Goal: Task Accomplishment & Management: Manage account settings

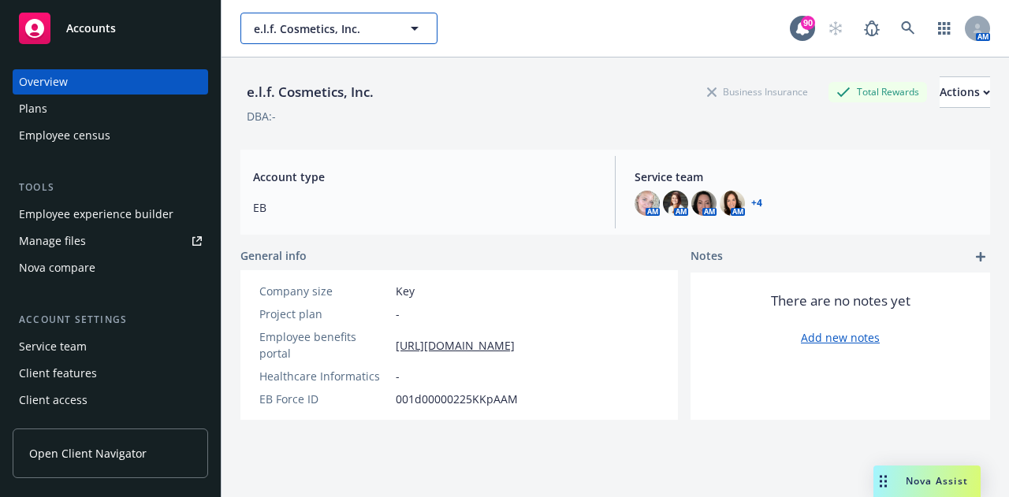
click at [298, 28] on span "e.l.f. Cosmetics, Inc." at bounding box center [322, 28] width 136 height 17
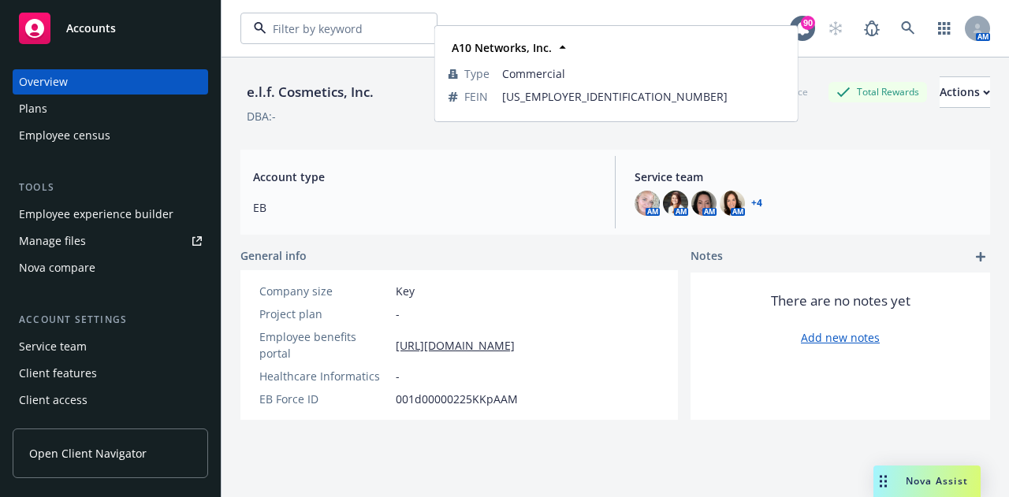
click at [291, 83] on div "A10 Networks, Inc." at bounding box center [306, 72] width 110 height 23
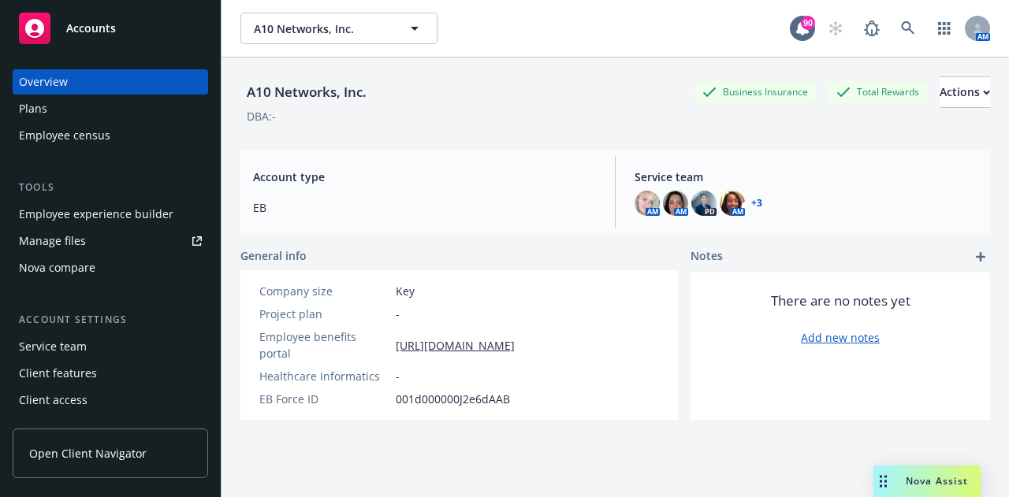
click at [134, 217] on div "Employee experience builder" at bounding box center [96, 214] width 154 height 25
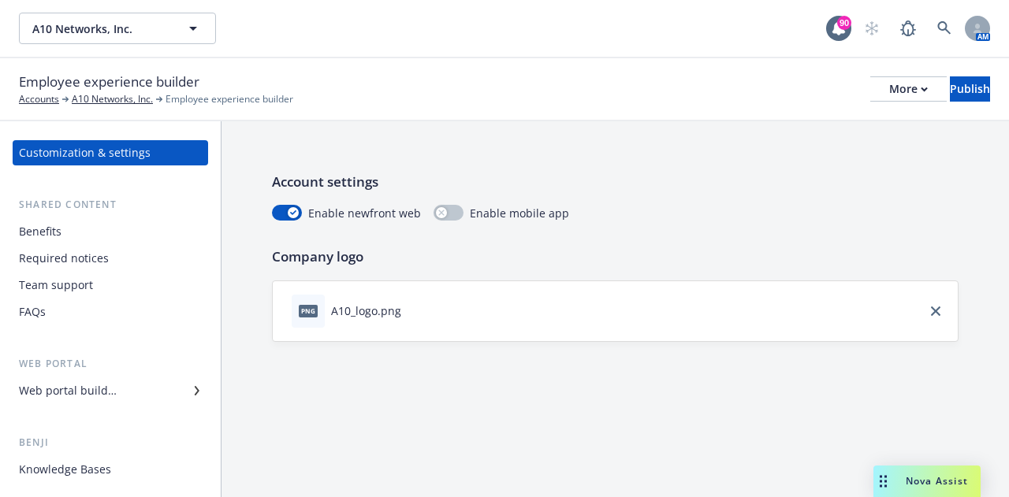
click at [94, 385] on div "Web portal builder" at bounding box center [68, 390] width 98 height 25
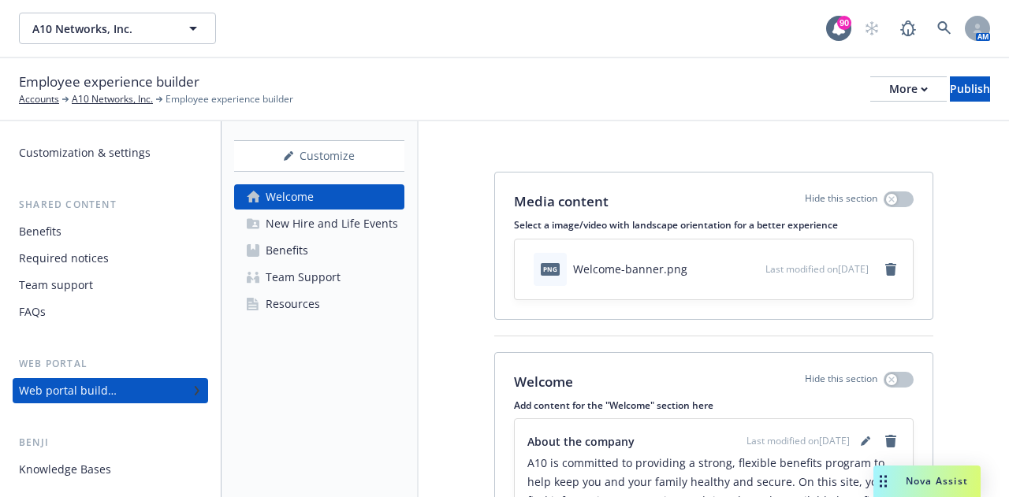
click at [303, 246] on div "Benefits" at bounding box center [287, 250] width 43 height 25
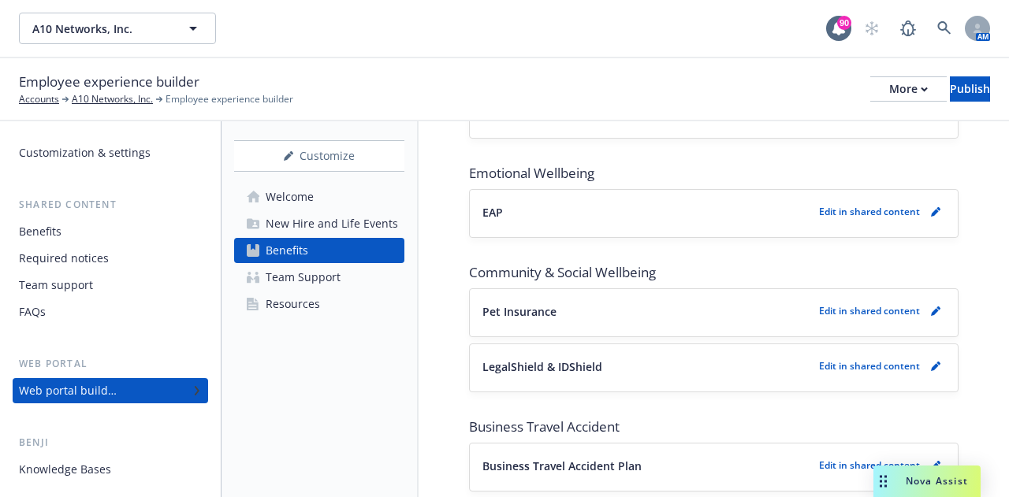
scroll to position [1685, 0]
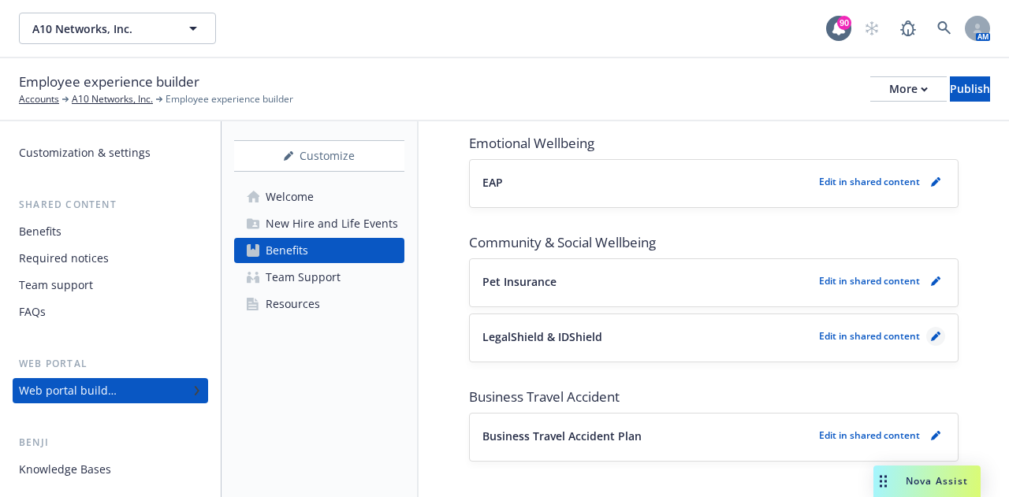
click at [926, 327] on link "pencil" at bounding box center [935, 336] width 19 height 19
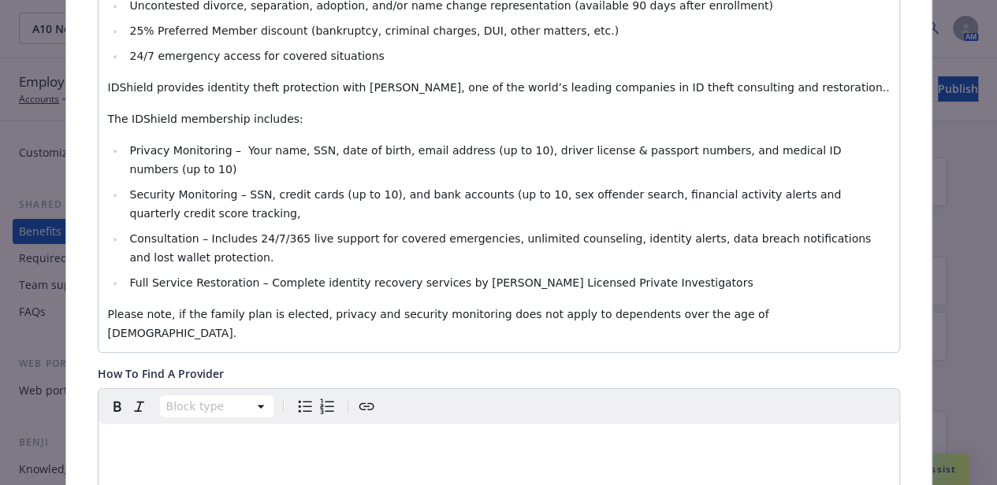
scroll to position [709, 0]
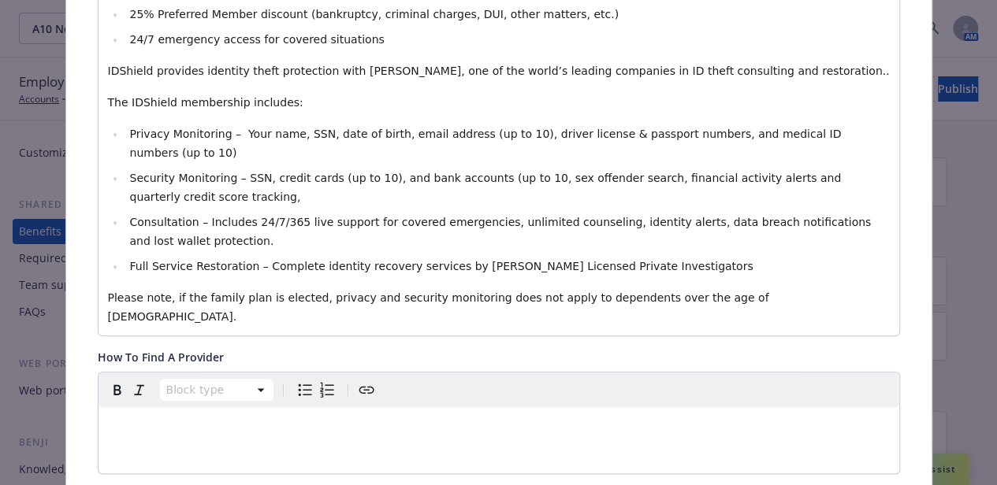
click at [703, 288] on p "Please note, if the family plan is elected, privacy and security monitoring doe…" at bounding box center [499, 307] width 782 height 38
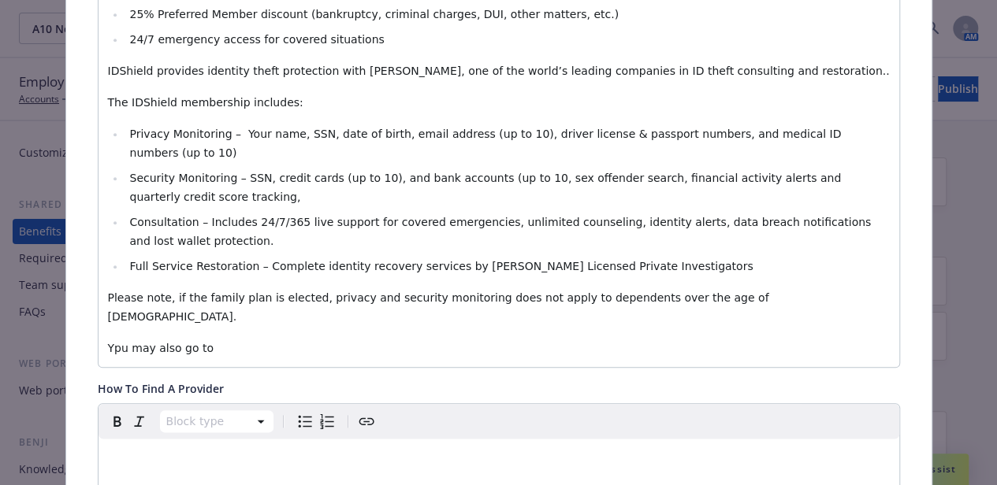
click at [118, 342] on span "Ypu may also go to" at bounding box center [161, 348] width 106 height 13
click at [222, 339] on p "You may also go to" at bounding box center [499, 348] width 782 height 19
drag, startPoint x: 455, startPoint y: 314, endPoint x: 327, endPoint y: 310, distance: 127.7
click at [326, 339] on p "You may also go to [URL][DOMAIN_NAME]" at bounding box center [499, 348] width 782 height 19
click at [464, 339] on p "You may also go to [URL][DOMAIN_NAME]" at bounding box center [499, 348] width 782 height 19
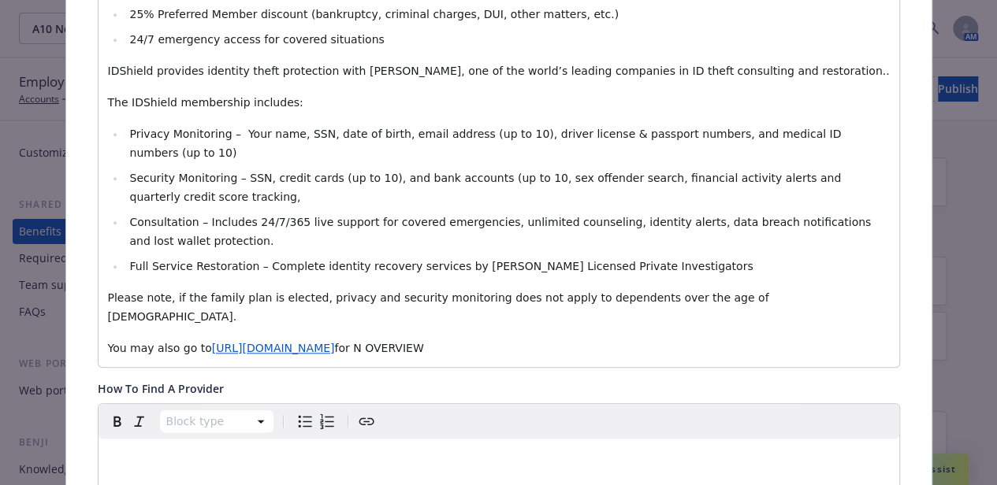
click at [423, 342] on span "for N OVERVIEW" at bounding box center [378, 348] width 89 height 13
click at [420, 342] on span "for an overview" at bounding box center [377, 348] width 86 height 13
click at [538, 339] on p "You may also go to [URL][DOMAIN_NAME] for an overview" at bounding box center [499, 348] width 782 height 19
click at [335, 342] on span "[URL][DOMAIN_NAME]" at bounding box center [273, 348] width 123 height 13
drag, startPoint x: 329, startPoint y: 308, endPoint x: 197, endPoint y: 312, distance: 132.4
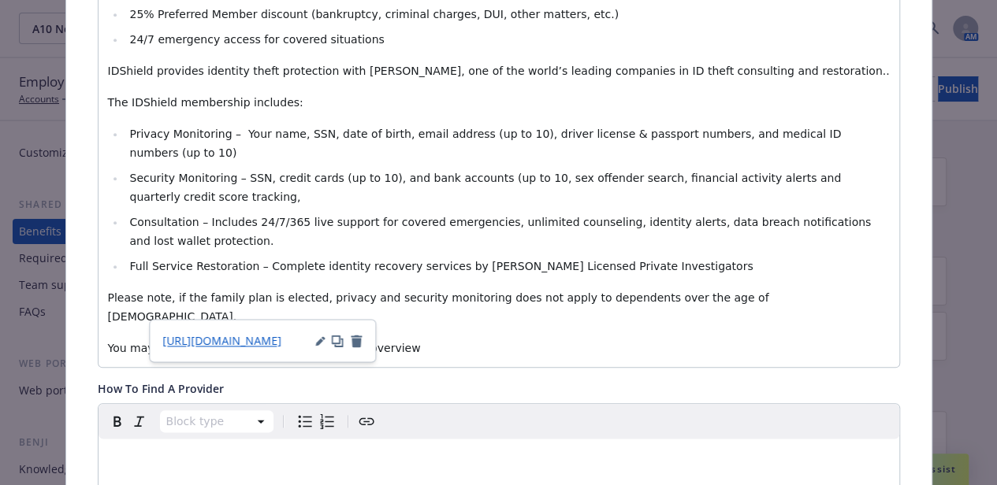
click at [212, 342] on span "[URL][DOMAIN_NAME]" at bounding box center [273, 348] width 123 height 13
click at [259, 342] on span "You may also go to /a10networksoverview for an overview" at bounding box center [269, 348] width 322 height 13
click at [265, 342] on span "You may also go to /a10networksoverview for an overview" at bounding box center [269, 348] width 322 height 13
click at [201, 342] on span "You may also go to /a10networksOverview for an overview" at bounding box center [270, 348] width 324 height 13
click at [202, 342] on span "You may also go to a10networksOverview for an overview" at bounding box center [268, 348] width 321 height 13
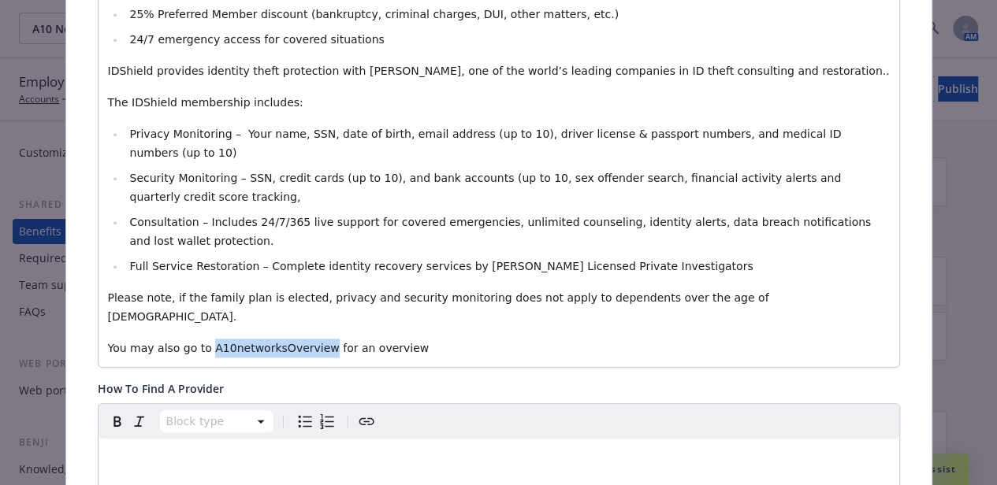
drag, startPoint x: 306, startPoint y: 309, endPoint x: 197, endPoint y: 313, distance: 108.8
click at [197, 342] on span "You may also go to A10networksOverview for an overview" at bounding box center [268, 348] width 321 height 13
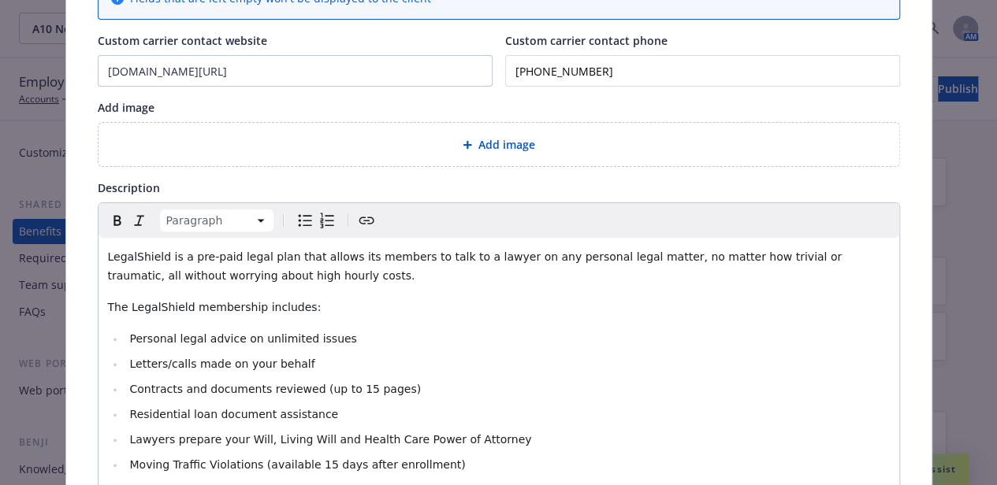
scroll to position [0, 0]
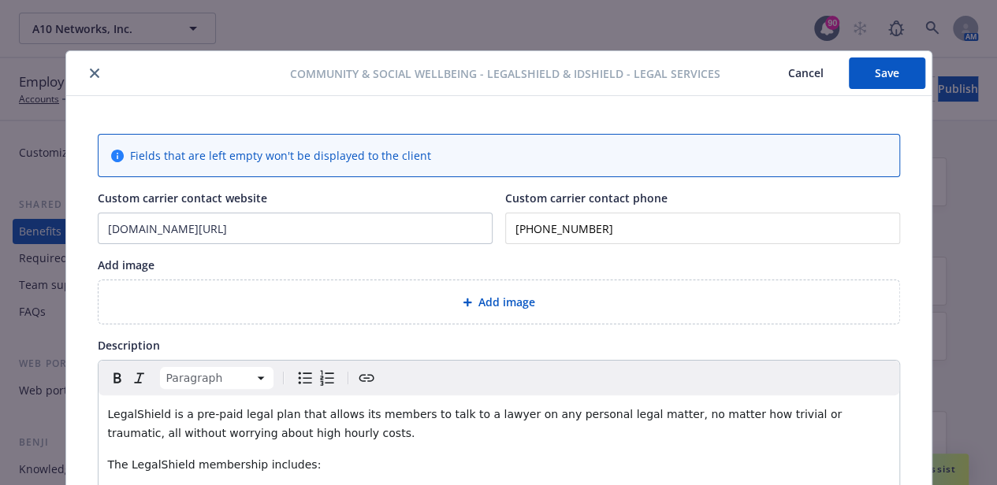
click at [358, 374] on icon "Create link" at bounding box center [366, 378] width 19 height 19
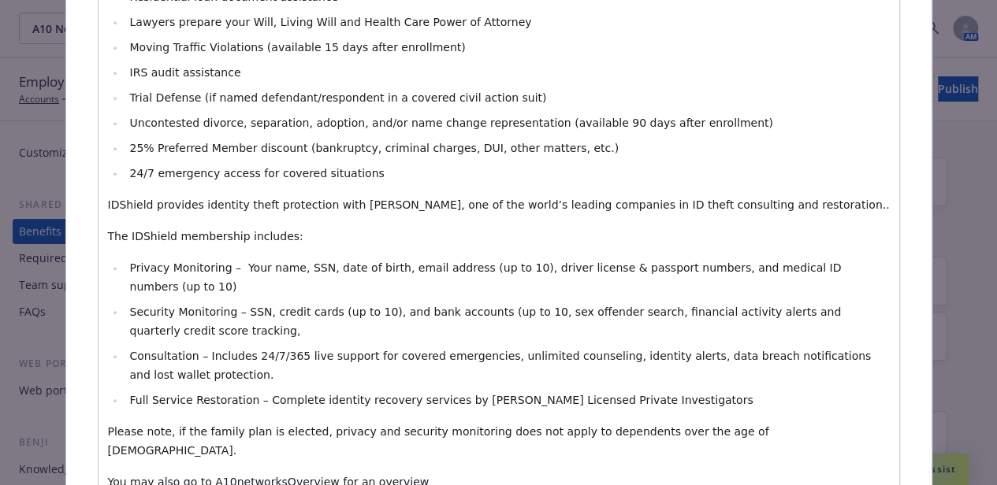
scroll to position [630, 0]
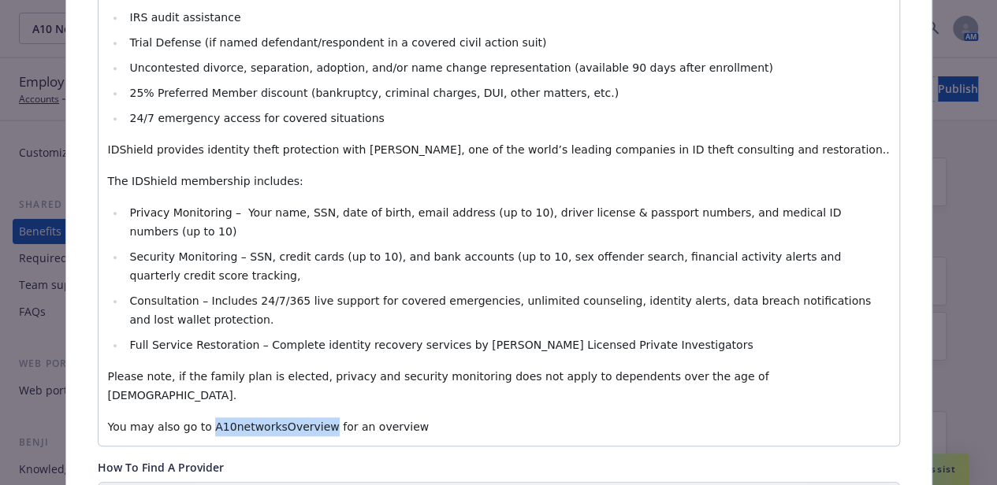
drag, startPoint x: 304, startPoint y: 390, endPoint x: 196, endPoint y: 386, distance: 108.0
click at [196, 421] on span "You may also go to A10networksOverview for an overview" at bounding box center [268, 427] width 321 height 13
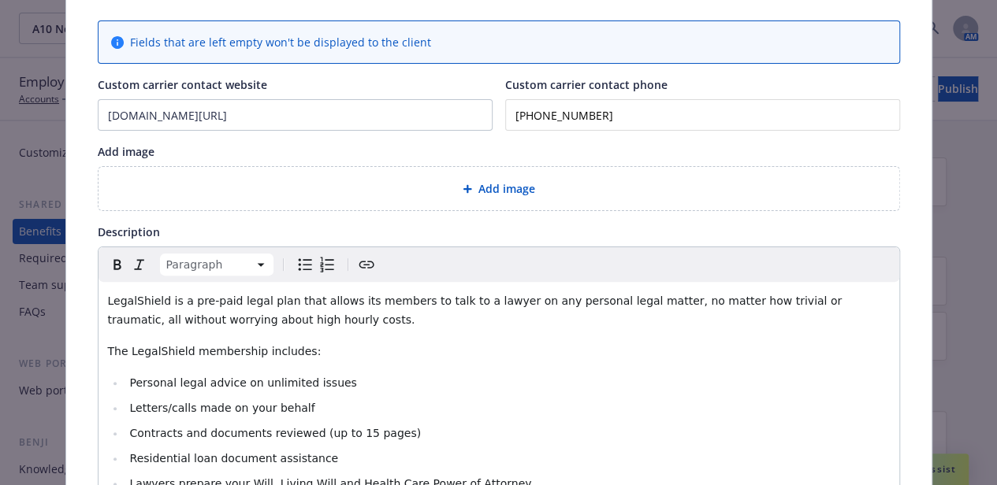
scroll to position [79, 0]
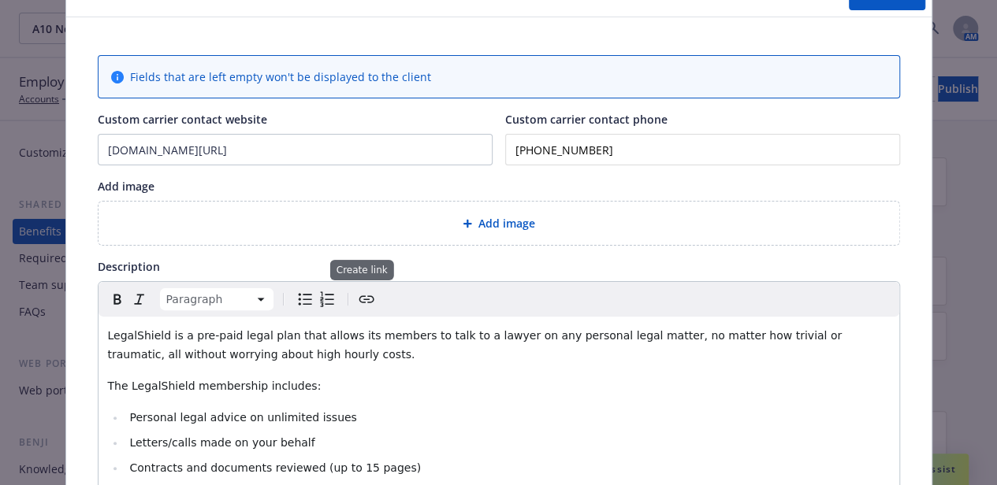
click at [357, 303] on icon "Create link" at bounding box center [366, 299] width 19 height 19
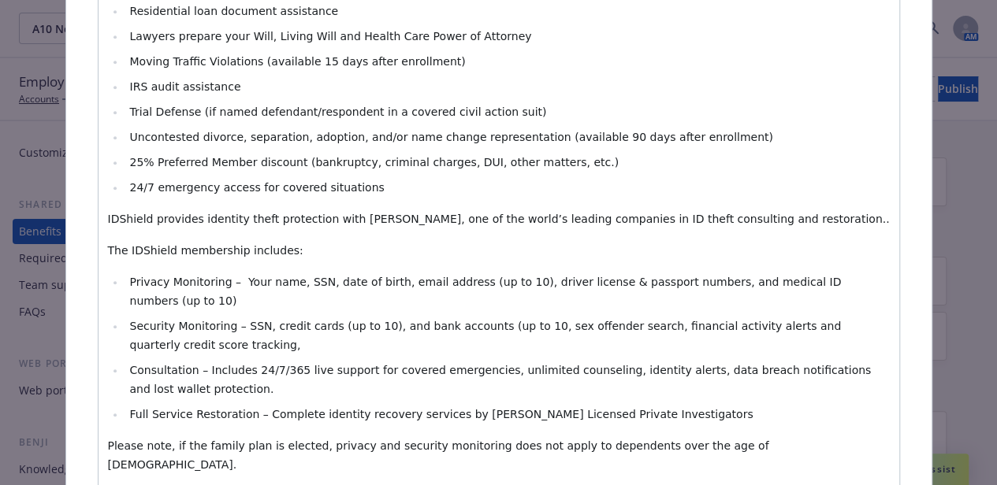
scroll to position [709, 0]
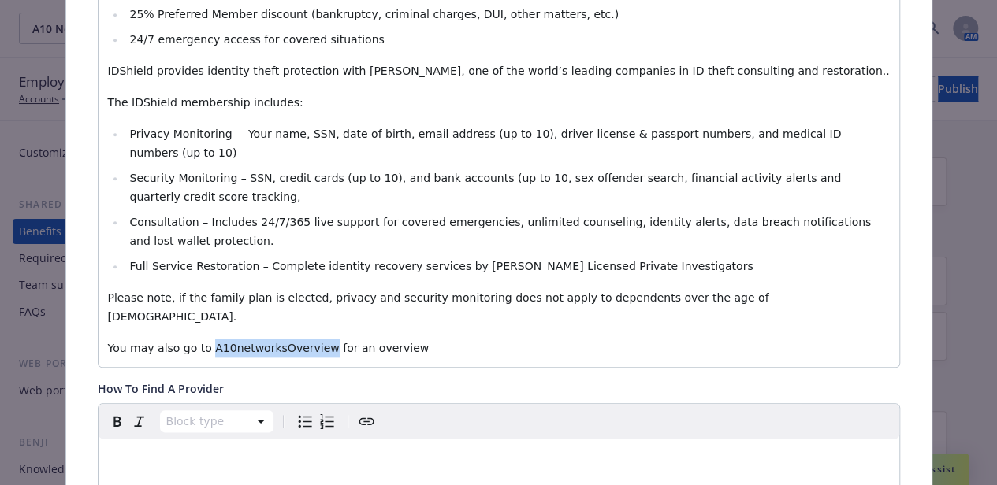
drag, startPoint x: 306, startPoint y: 311, endPoint x: 199, endPoint y: 313, distance: 107.2
click at [199, 342] on span "You may also go to A10networksOverview for an overview" at bounding box center [268, 348] width 321 height 13
drag, startPoint x: 207, startPoint y: 311, endPoint x: 360, endPoint y: 314, distance: 152.9
click at [361, 342] on span "You may also go to A10networksOverview for an overview" at bounding box center [268, 348] width 321 height 13
drag, startPoint x: 304, startPoint y: 311, endPoint x: 197, endPoint y: 312, distance: 107.2
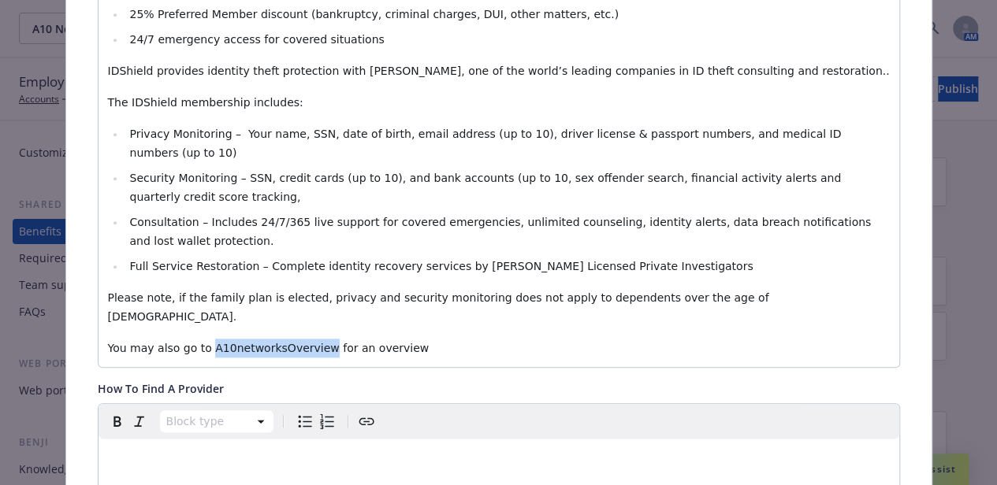
click at [197, 342] on span "You may also go to A10networksOverview for an overview" at bounding box center [268, 348] width 321 height 13
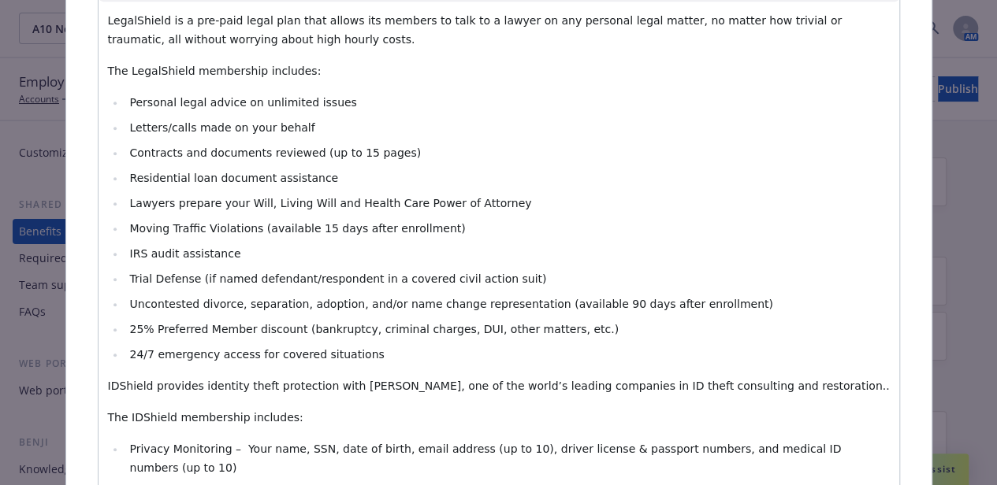
scroll to position [158, 0]
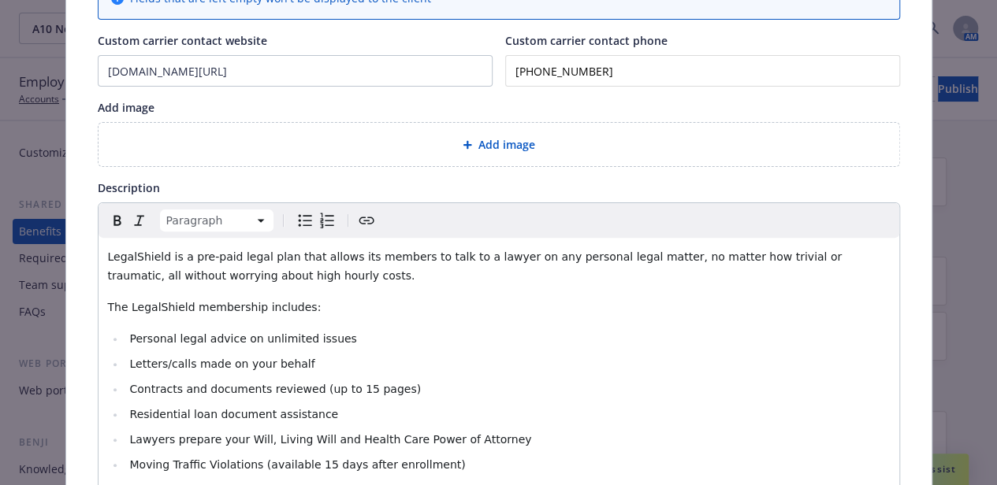
click at [358, 217] on icon "Create link" at bounding box center [366, 220] width 19 height 19
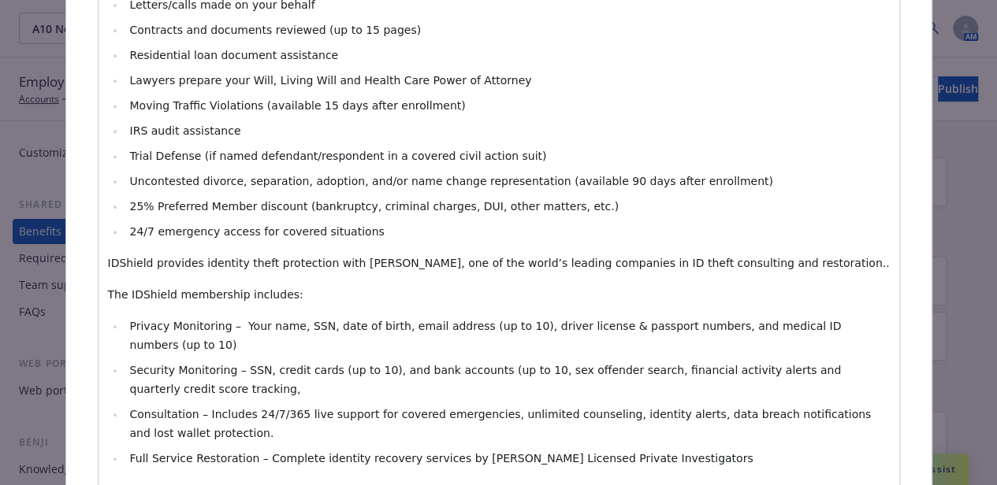
scroll to position [630, 0]
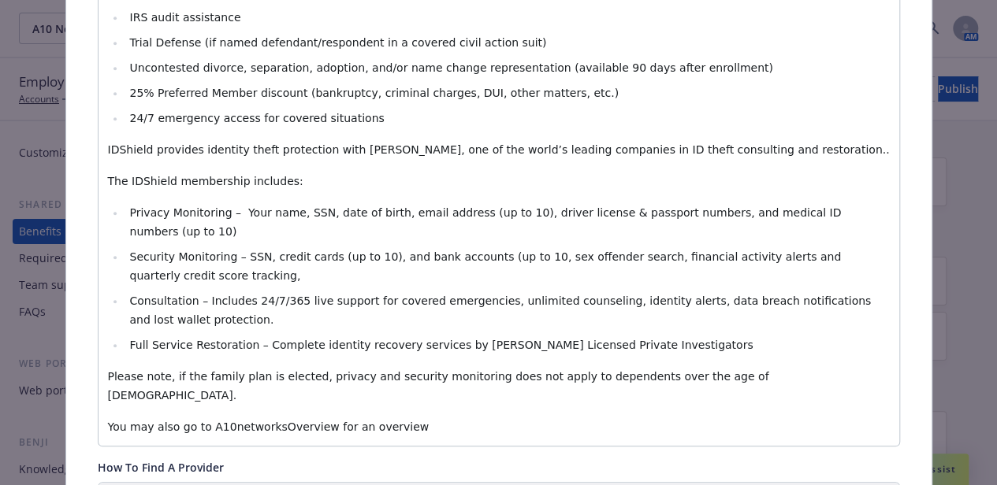
click at [307, 421] on span "You may also go to A10networksOverview for an overview" at bounding box center [268, 427] width 321 height 13
click at [355, 421] on span "You may also go to A10networksOverview for an overview" at bounding box center [268, 427] width 321 height 13
drag, startPoint x: 306, startPoint y: 388, endPoint x: 197, endPoint y: 392, distance: 108.8
click at [197, 421] on span "You may also go to A10networksOverview for an overview" at bounding box center [268, 427] width 321 height 13
click at [210, 421] on span "You may also go to A10networksOverview for an overview" at bounding box center [268, 427] width 321 height 13
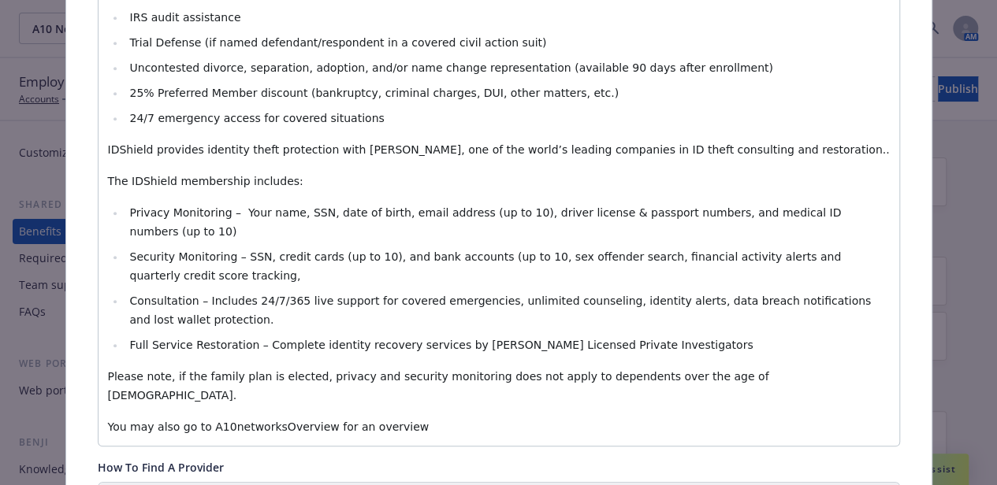
click at [389, 418] on p "You may also go to A10networksOverview for an overview" at bounding box center [499, 427] width 782 height 19
drag, startPoint x: 302, startPoint y: 389, endPoint x: 196, endPoint y: 390, distance: 105.6
click at [196, 421] on span "You may also go to A10networksOverview for an overview" at bounding box center [268, 427] width 321 height 13
drag, startPoint x: 212, startPoint y: 390, endPoint x: 602, endPoint y: 368, distance: 390.6
click at [602, 368] on div "LegalShield is a pre-paid legal plan that allows its members to talk to a lawye…" at bounding box center [498, 105] width 801 height 681
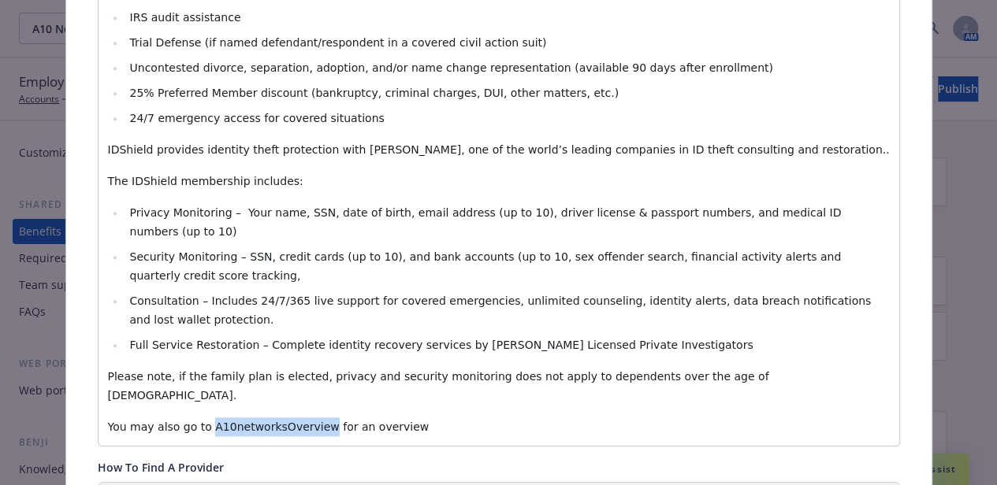
drag, startPoint x: 305, startPoint y: 388, endPoint x: 199, endPoint y: 390, distance: 105.6
click at [199, 421] on span "You may also go to A10networksOverview for an overview" at bounding box center [268, 427] width 321 height 13
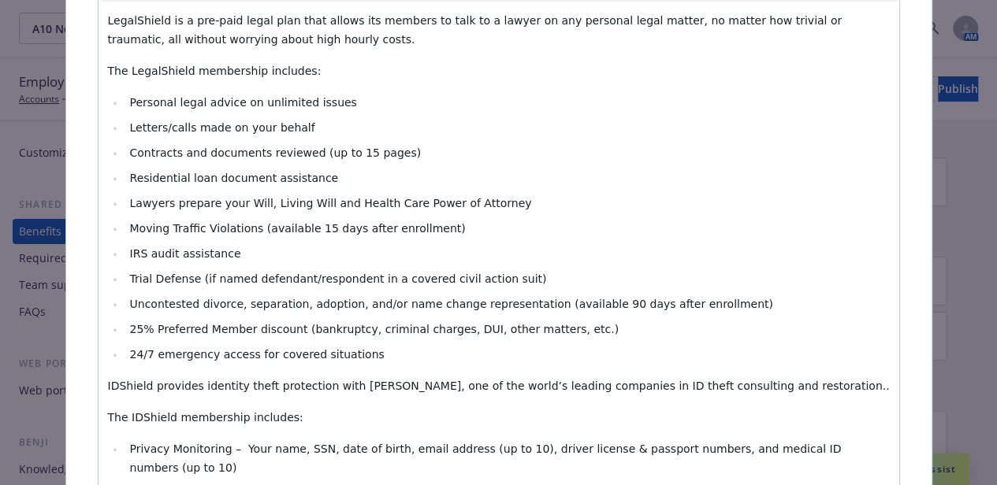
scroll to position [236, 0]
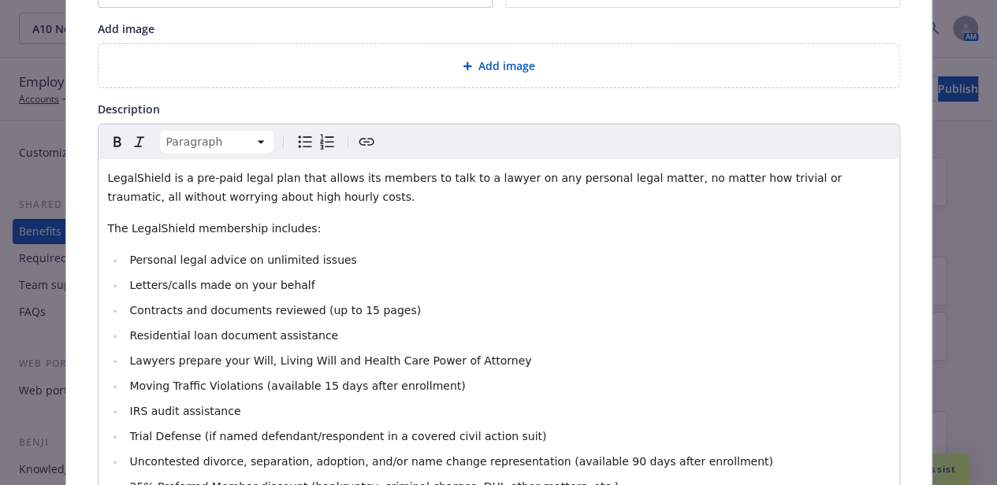
click at [357, 138] on icon "Create link" at bounding box center [366, 141] width 19 height 19
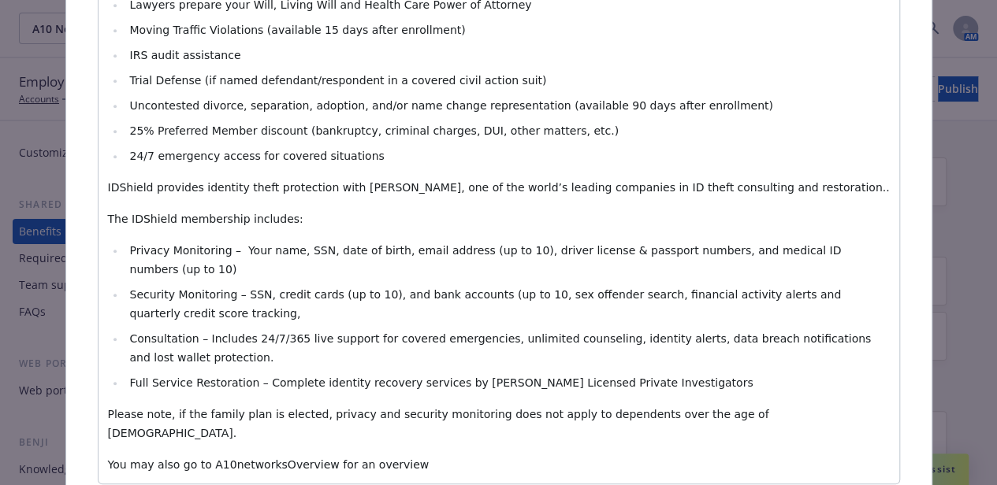
scroll to position [709, 0]
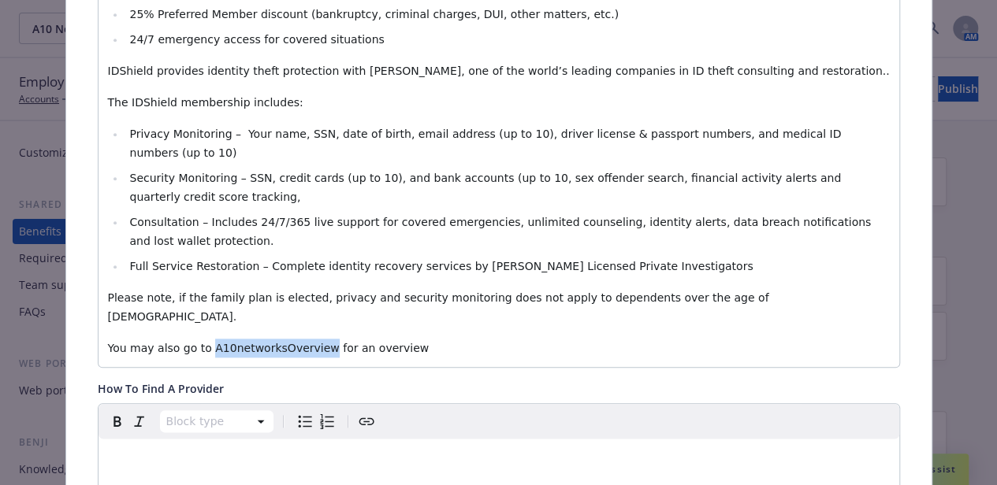
drag, startPoint x: 303, startPoint y: 313, endPoint x: 197, endPoint y: 306, distance: 105.8
click at [197, 342] on span "You may also go to A10networksOverview for an overview" at bounding box center [268, 348] width 321 height 13
drag, startPoint x: 220, startPoint y: 308, endPoint x: 515, endPoint y: 289, distance: 296.1
click at [566, 288] on p "Please note, if the family plan is elected, privacy and security monitoring doe…" at bounding box center [499, 307] width 782 height 38
click at [306, 342] on span "You may also go to A10networksOverview for an overview" at bounding box center [268, 348] width 321 height 13
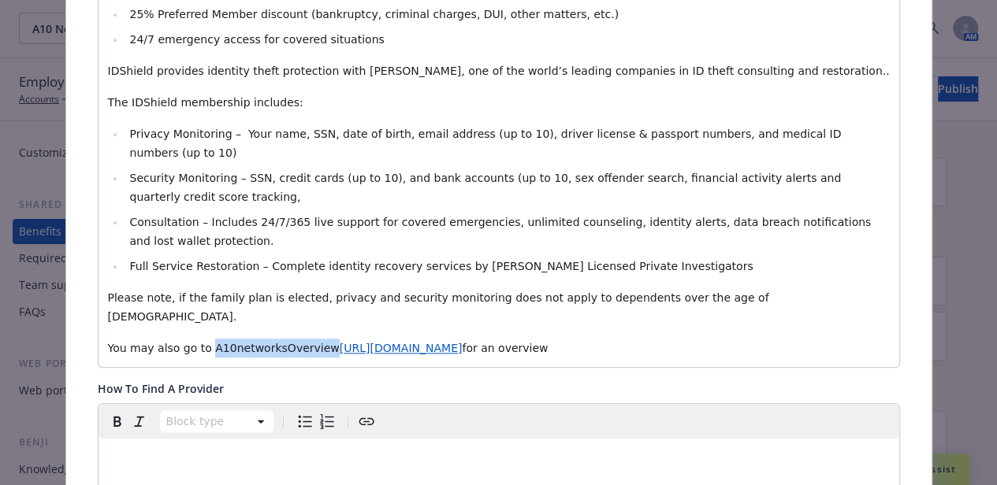
drag, startPoint x: 303, startPoint y: 314, endPoint x: 199, endPoint y: 312, distance: 103.2
click at [199, 342] on span "You may also go to A10networksOverview" at bounding box center [224, 348] width 232 height 13
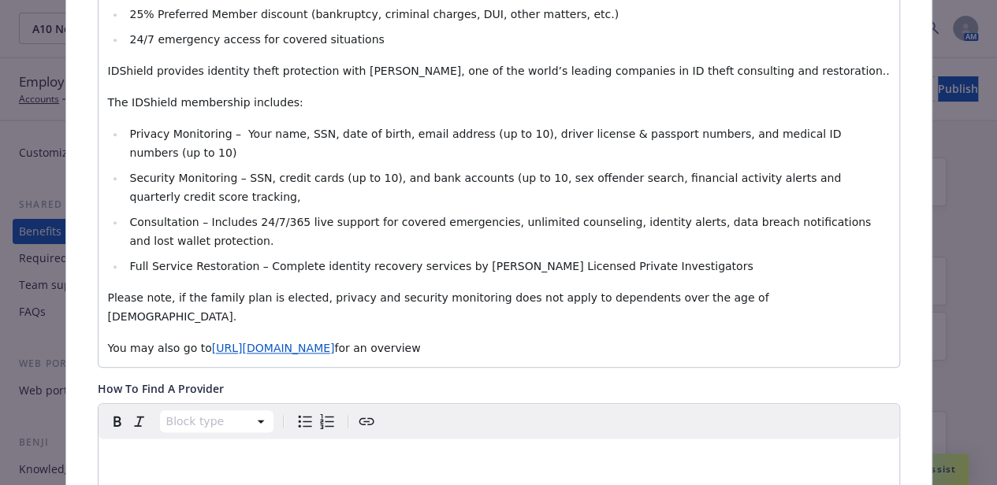
click at [848, 229] on li "Consultation – Includes 24/7/365 live support for covered emergencies, unlimite…" at bounding box center [507, 232] width 764 height 38
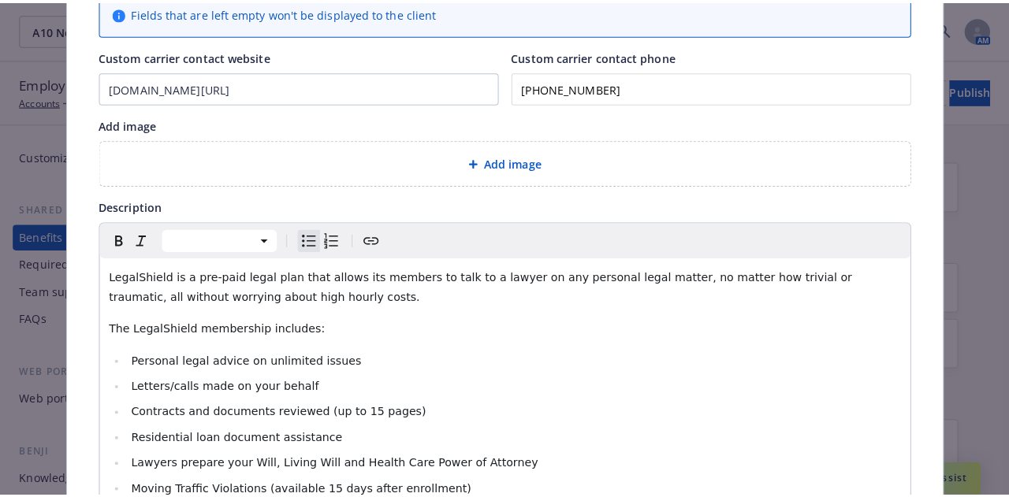
scroll to position [0, 0]
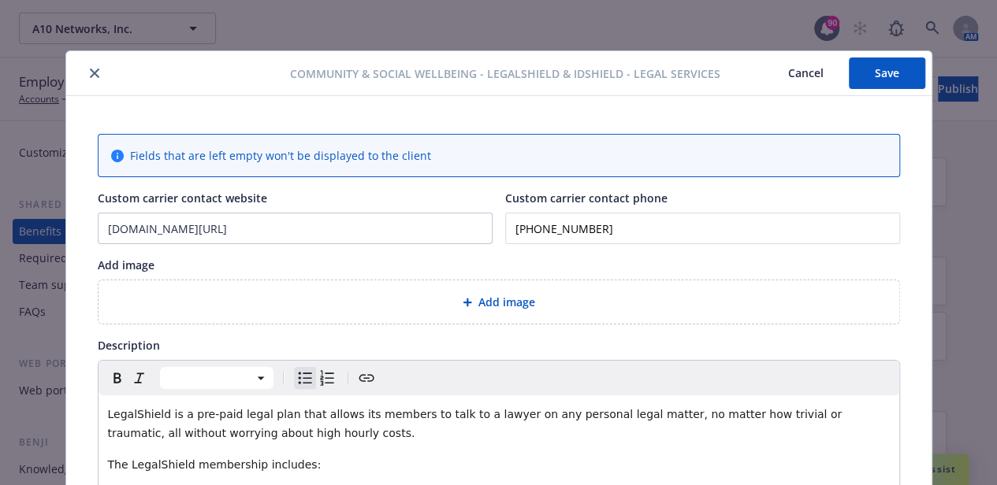
click at [864, 81] on button "Save" at bounding box center [887, 74] width 76 height 32
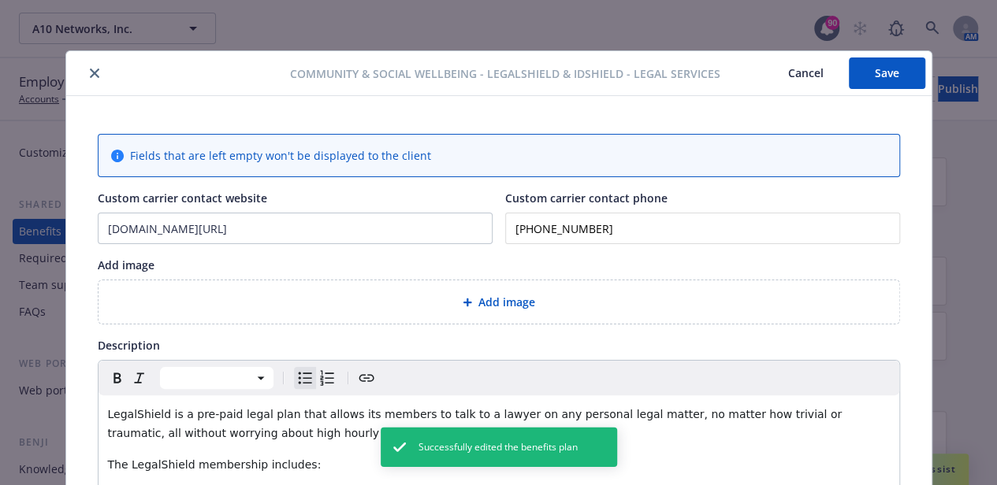
click at [90, 76] on icon "close" at bounding box center [94, 73] width 9 height 9
